Goal: Information Seeking & Learning: Find specific page/section

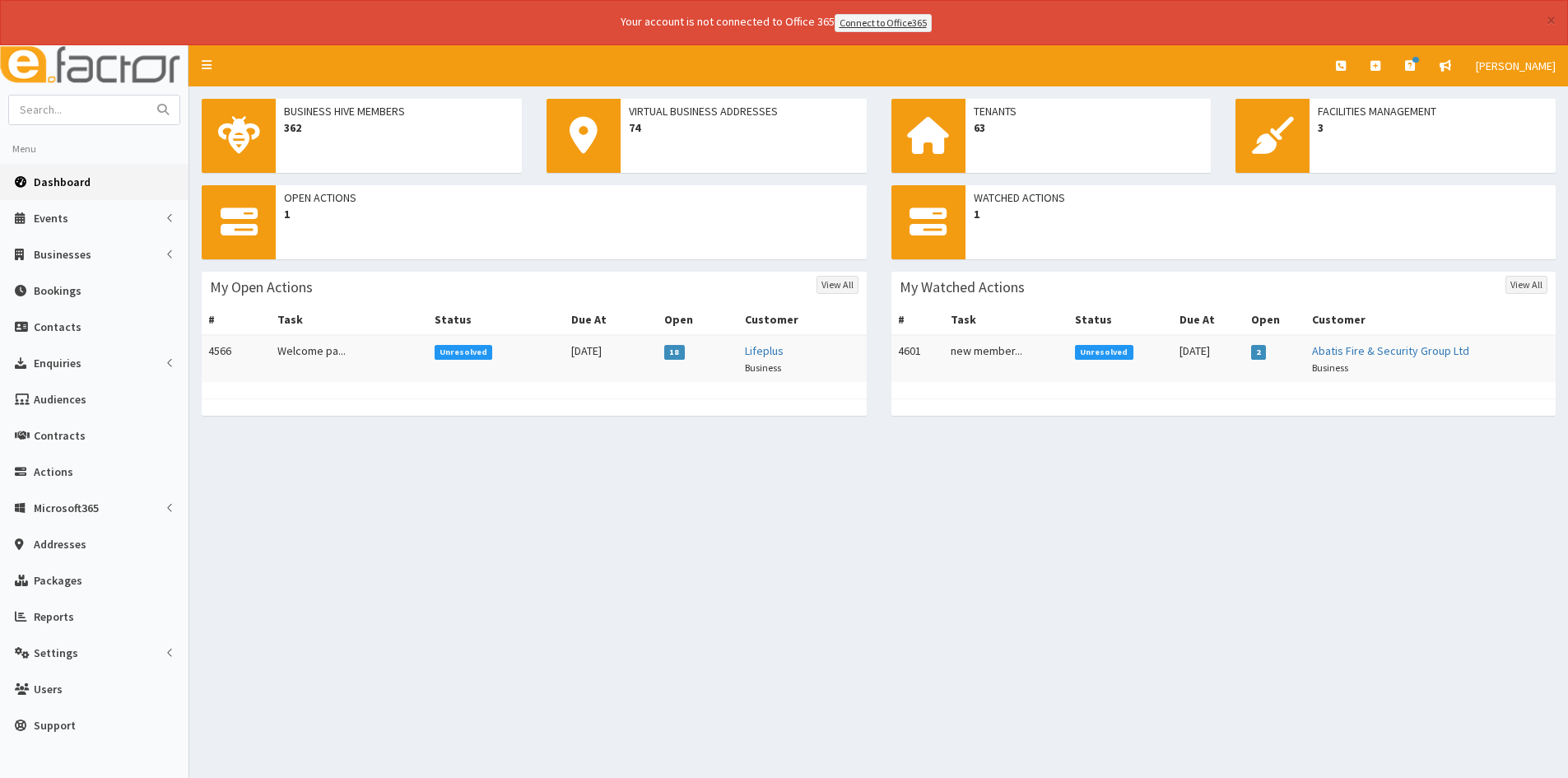
click at [1557, 19] on div "× Your account is not connected to Office 365 Connect to Office365" at bounding box center [784, 22] width 1568 height 46
click at [1553, 22] on button "×" at bounding box center [1551, 20] width 9 height 17
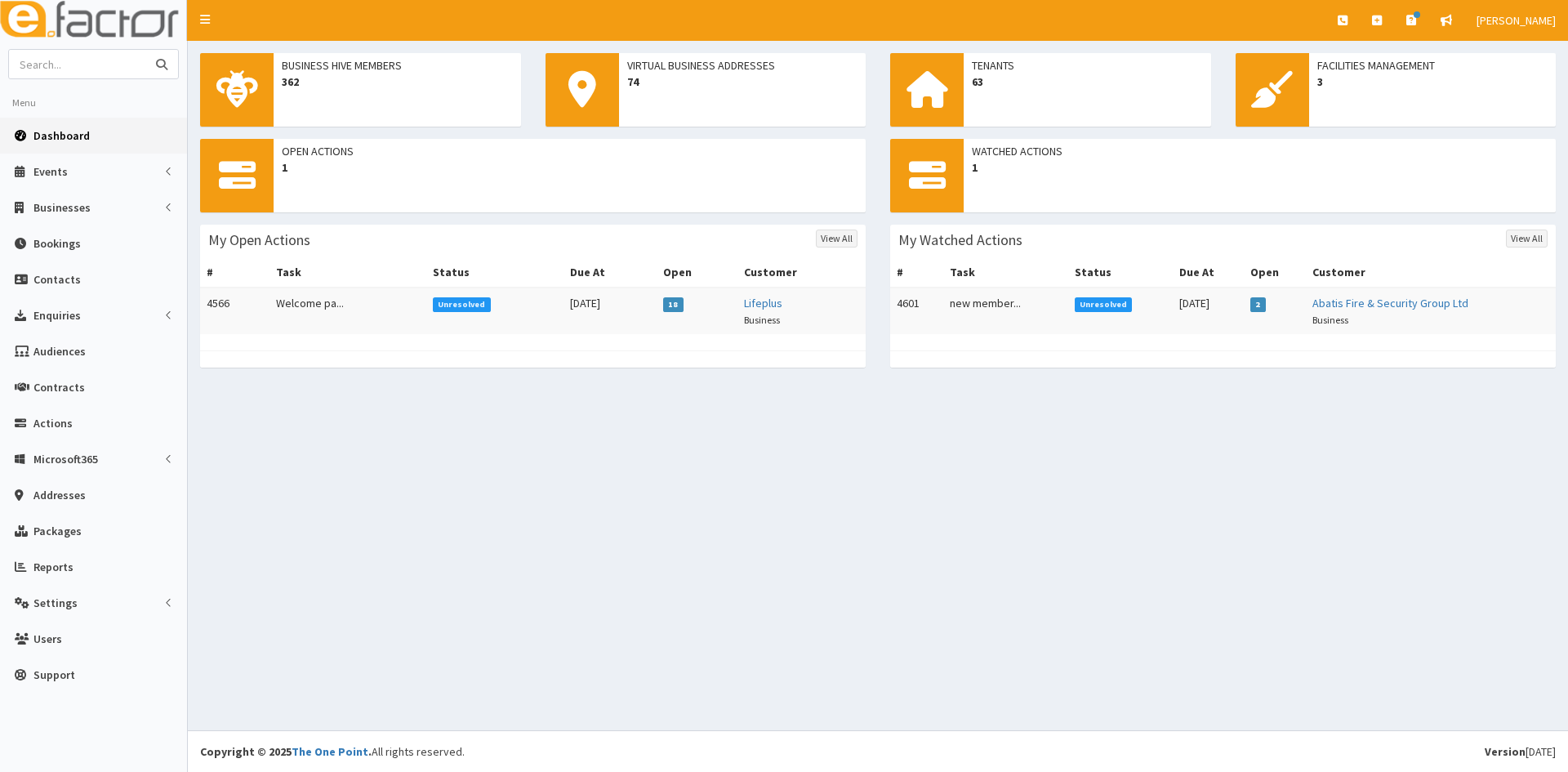
click at [112, 63] on input "text" at bounding box center [78, 63] width 137 height 28
type input "jack booth"
click at [145, 50] on button "submit" at bounding box center [161, 63] width 32 height 28
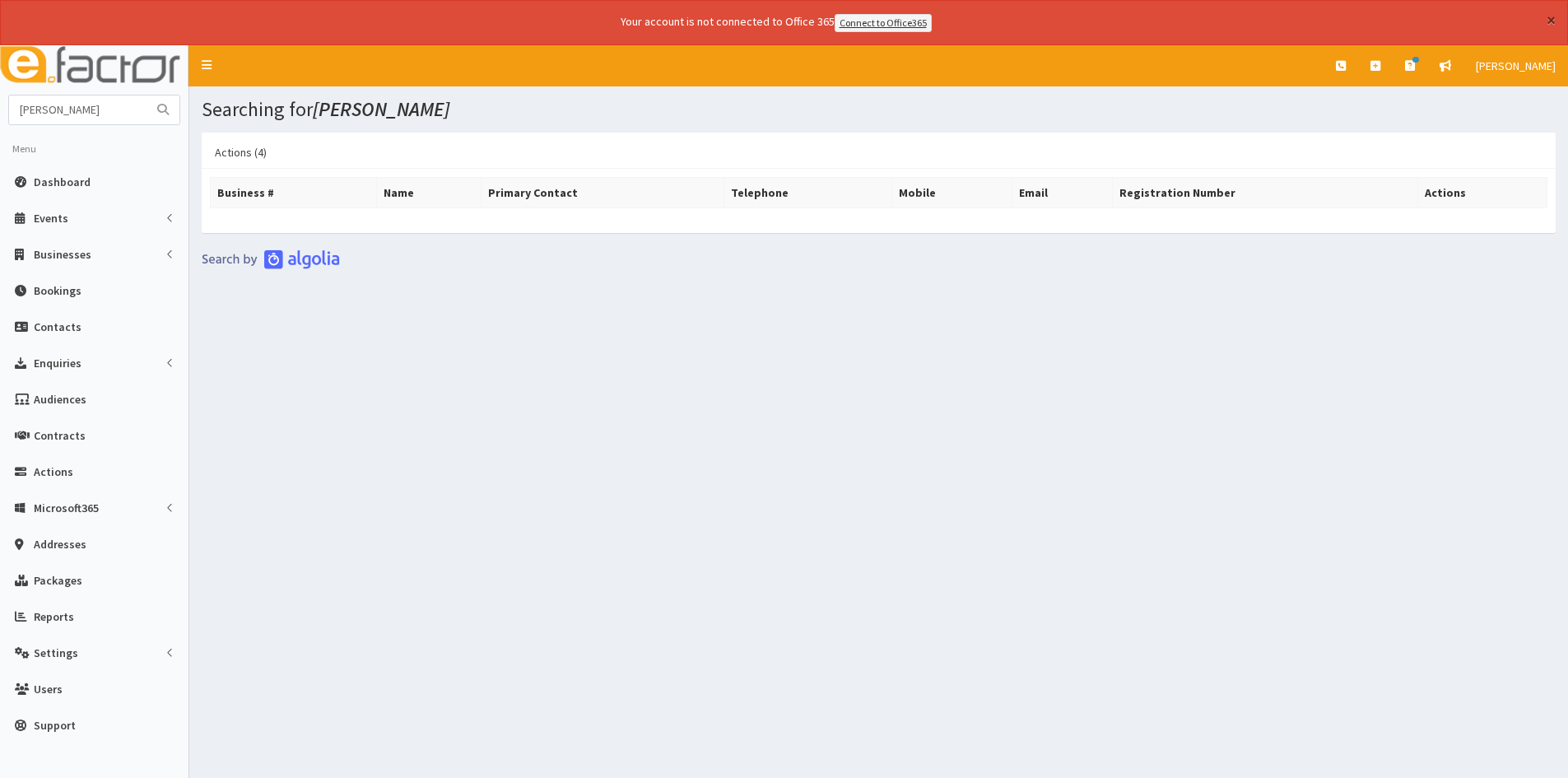
click at [1546, 22] on button "×" at bounding box center [1551, 20] width 9 height 17
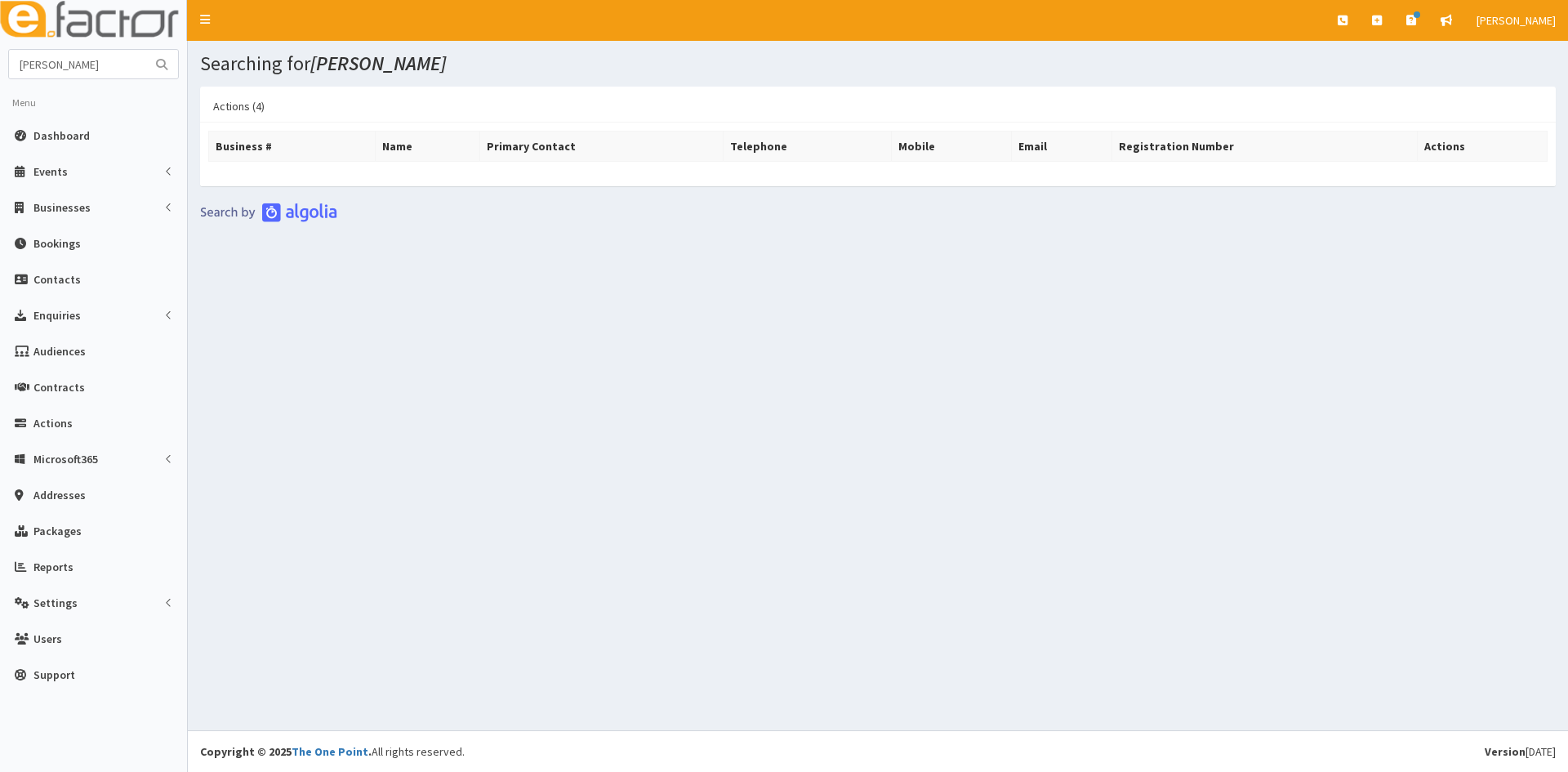
click at [1436, 378] on div "Searching for jack booth Actions (4) Business # Name Primary Contact Telephone …" at bounding box center [878, 385] width 1380 height 689
click at [145, 71] on button "submit" at bounding box center [161, 63] width 32 height 28
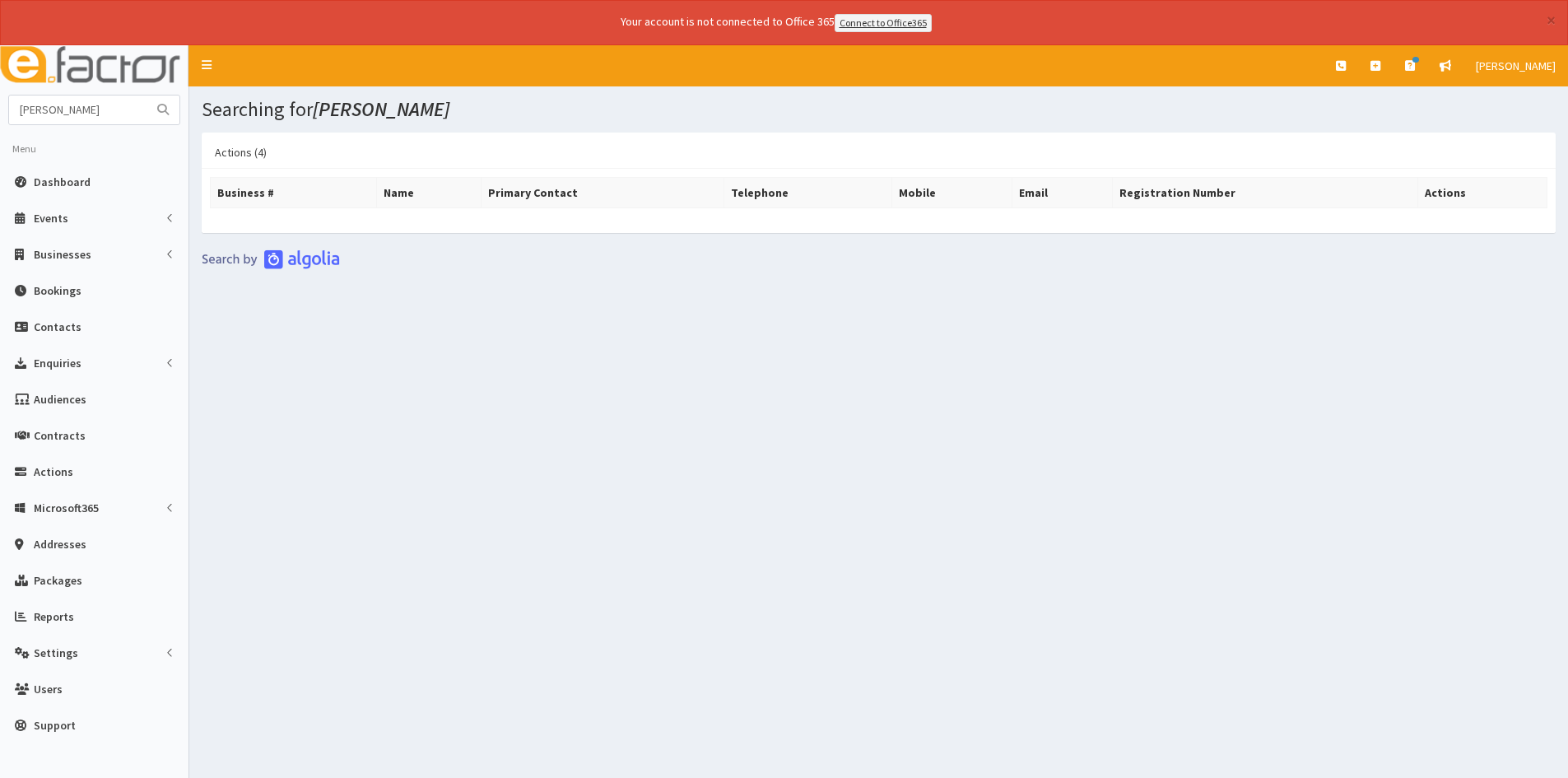
click at [119, 141] on li "Menu" at bounding box center [94, 148] width 188 height 30
click at [108, 182] on link "Dashboard" at bounding box center [94, 182] width 188 height 36
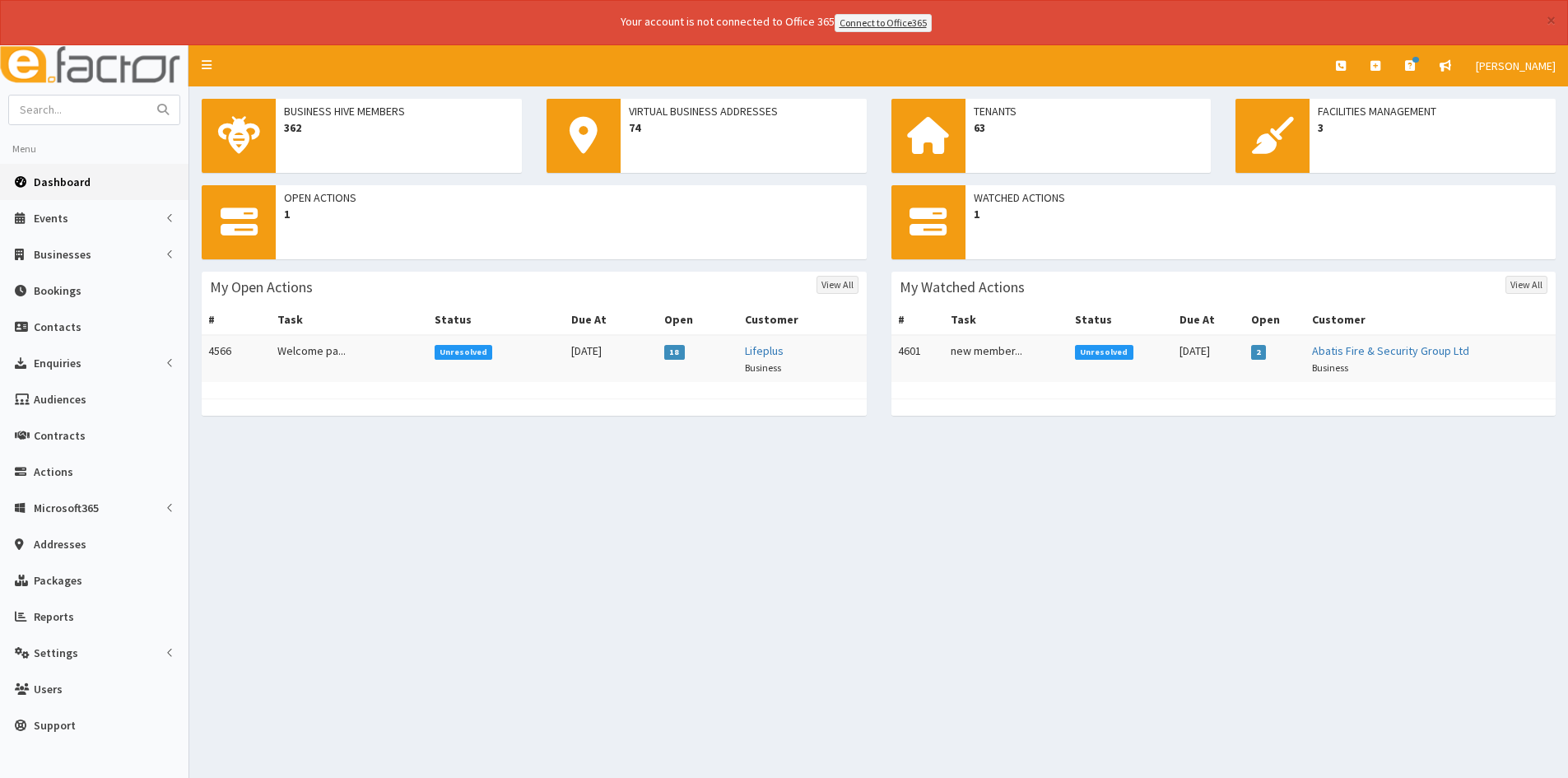
click at [929, 358] on td "4601" at bounding box center [918, 358] width 53 height 47
click at [381, 348] on td "Welcome pa..." at bounding box center [349, 358] width 157 height 47
click at [107, 100] on input "text" at bounding box center [78, 109] width 139 height 28
type input "now then coaching"
click at [146, 96] on button "submit" at bounding box center [163, 109] width 33 height 28
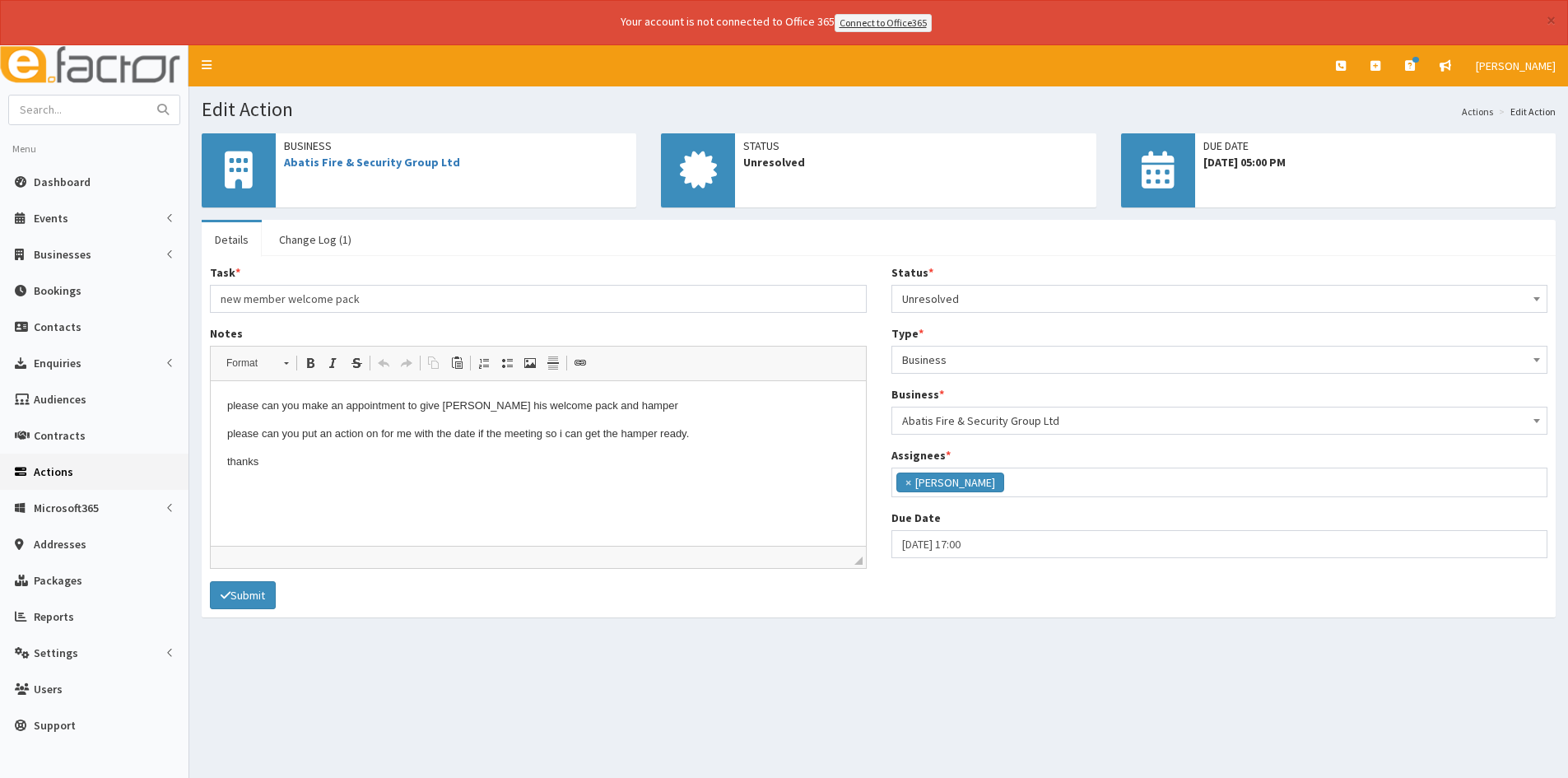
scroll to position [198, 0]
click at [1551, 22] on button "×" at bounding box center [1551, 20] width 9 height 17
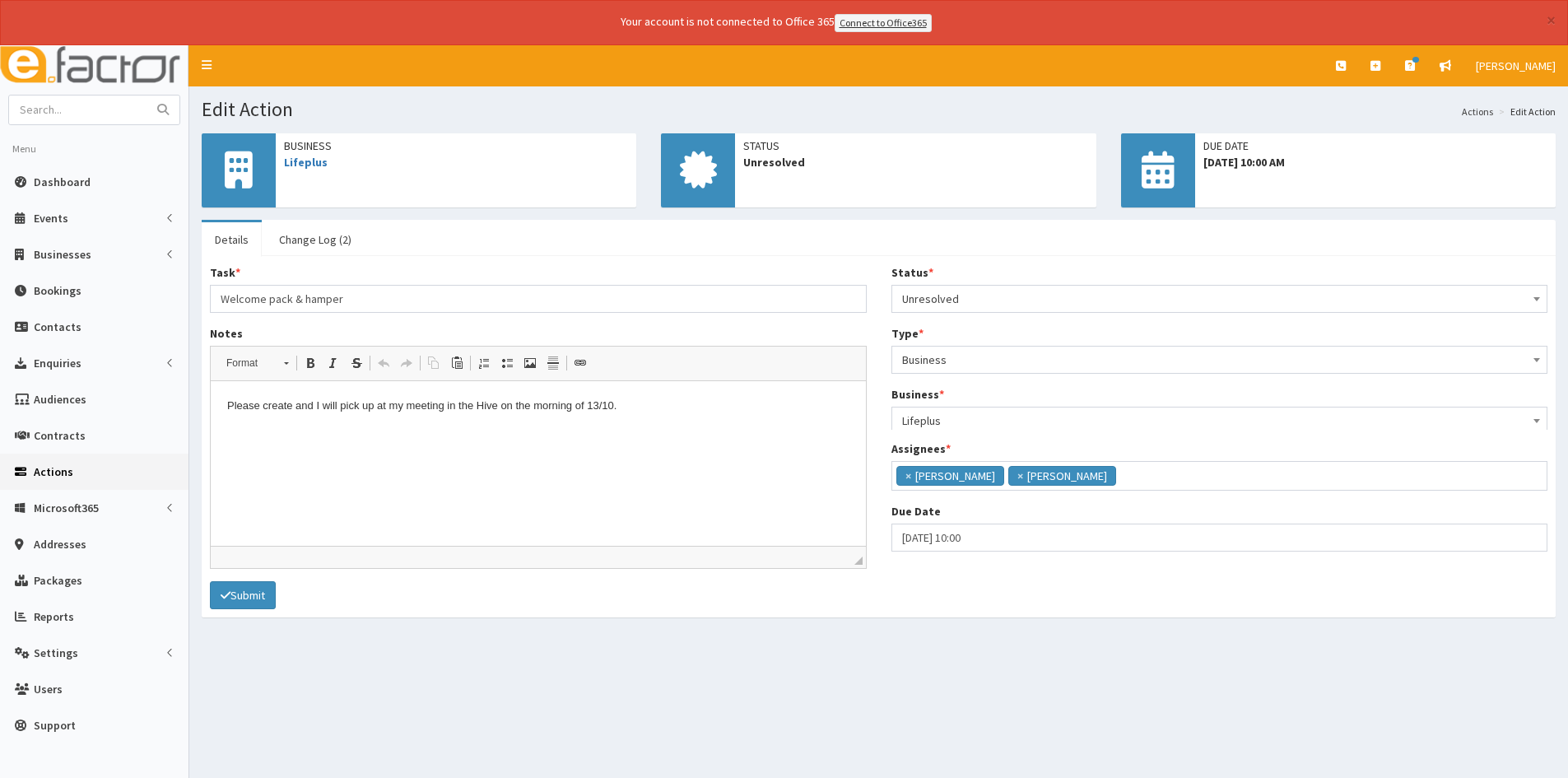
scroll to position [120, 0]
click at [311, 239] on link "Change Log (2)" at bounding box center [315, 239] width 99 height 34
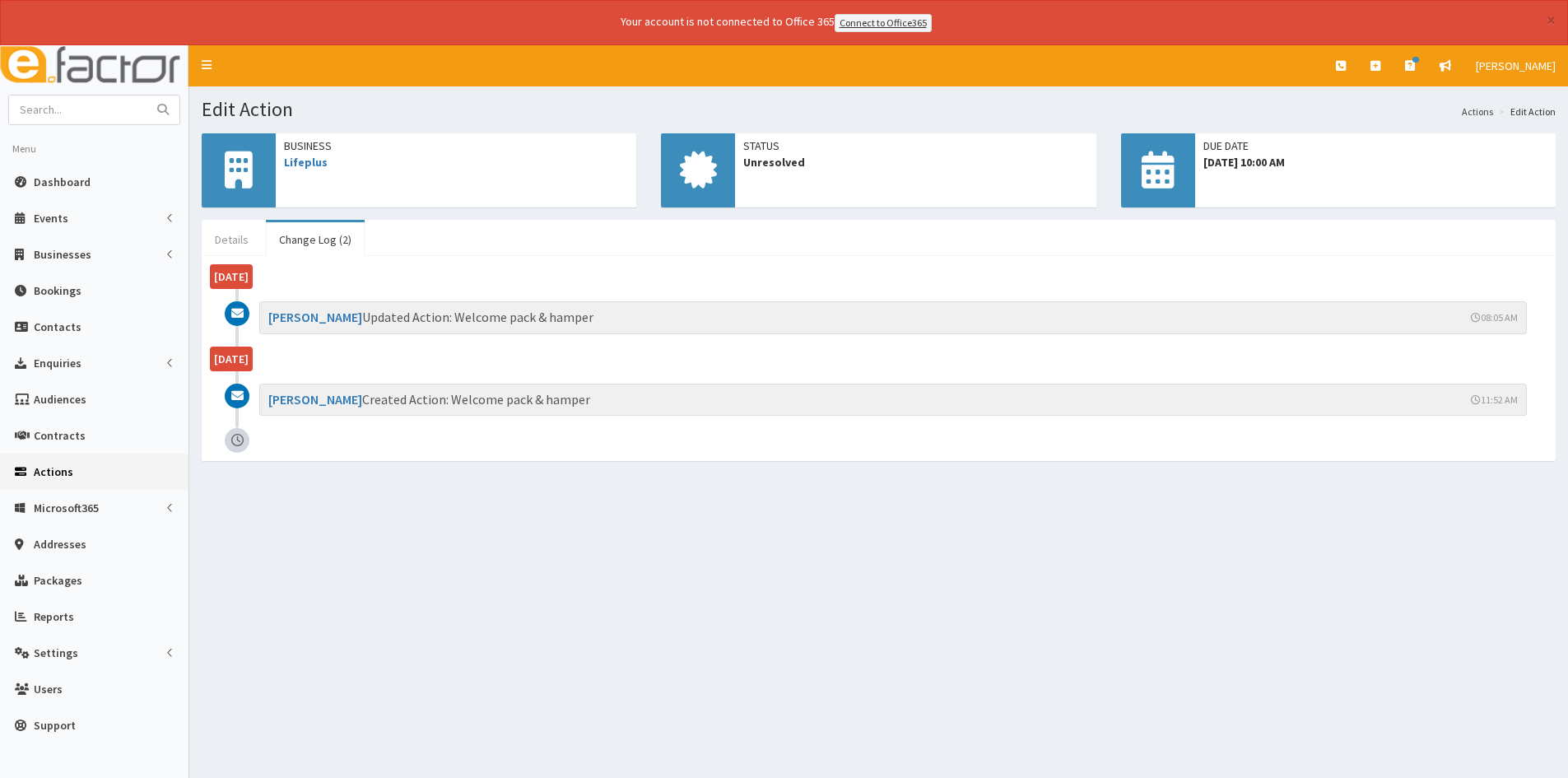
click at [227, 249] on link "Details" at bounding box center [231, 239] width 60 height 34
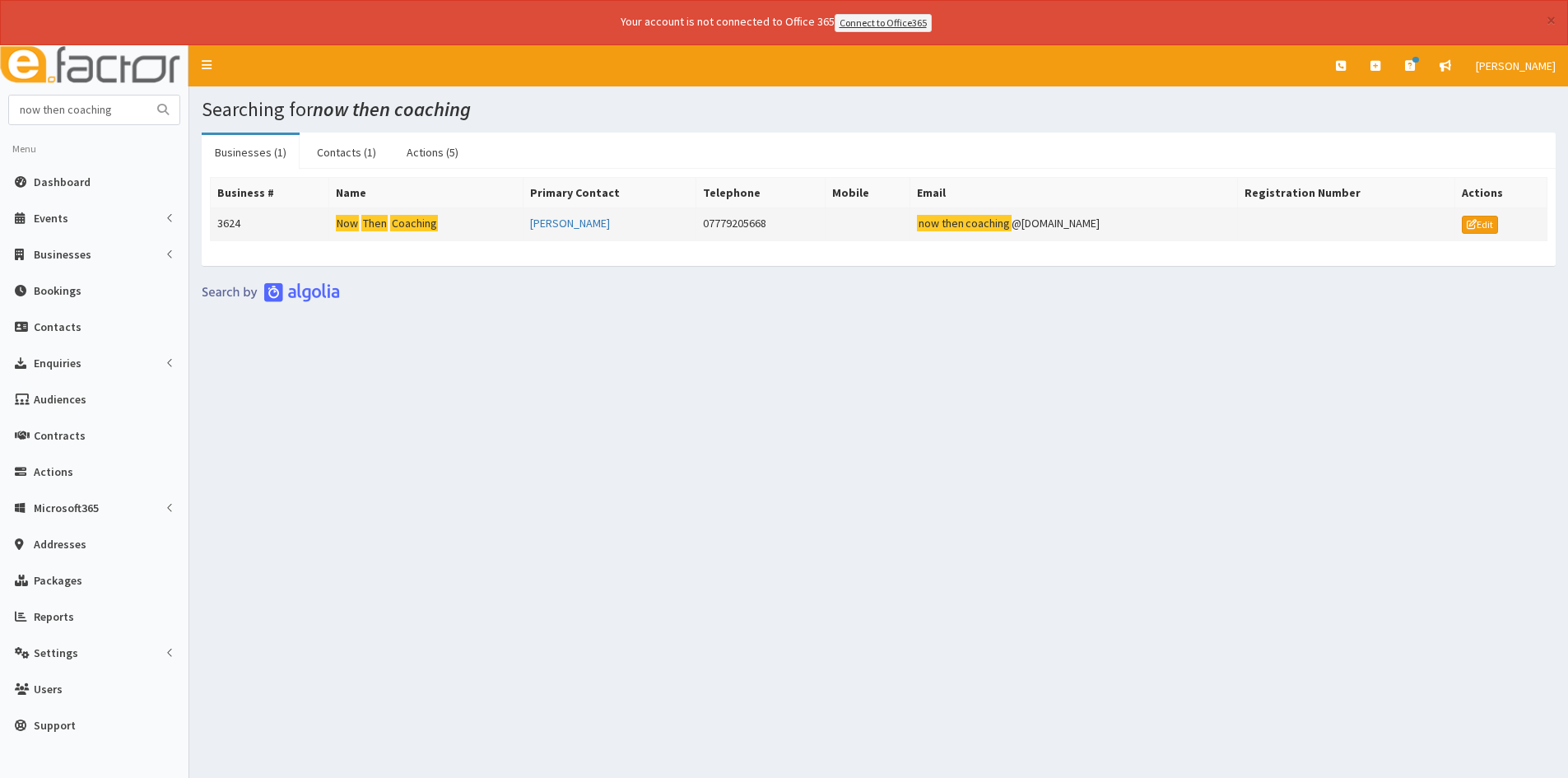
click at [604, 231] on td "[PERSON_NAME]" at bounding box center [608, 224] width 173 height 33
click at [597, 225] on link "[PERSON_NAME]" at bounding box center [570, 223] width 80 height 15
click at [423, 220] on mark "Coaching" at bounding box center [413, 224] width 47 height 17
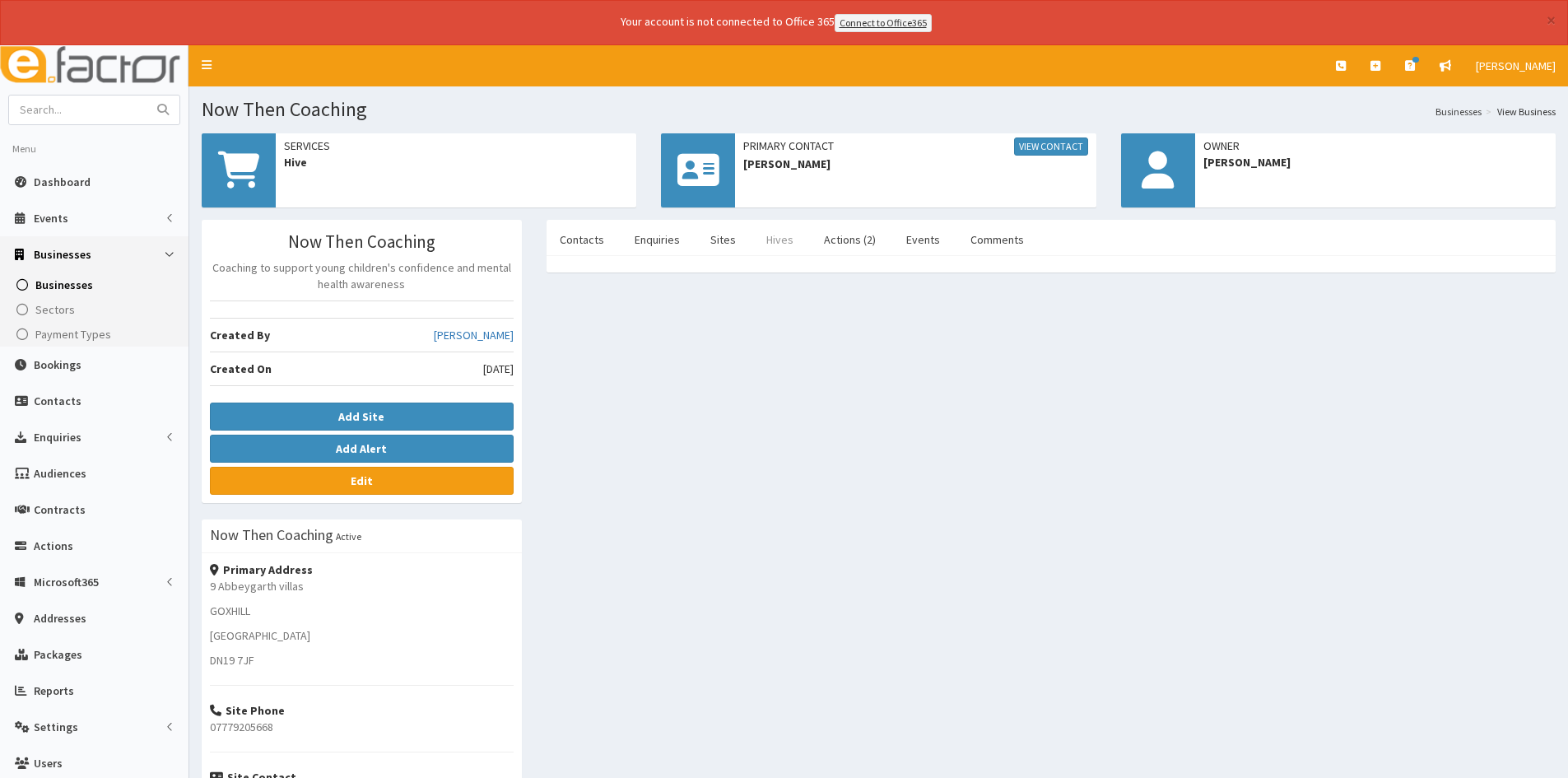
click at [753, 235] on link "Hives" at bounding box center [780, 239] width 53 height 34
